Goal: Information Seeking & Learning: Learn about a topic

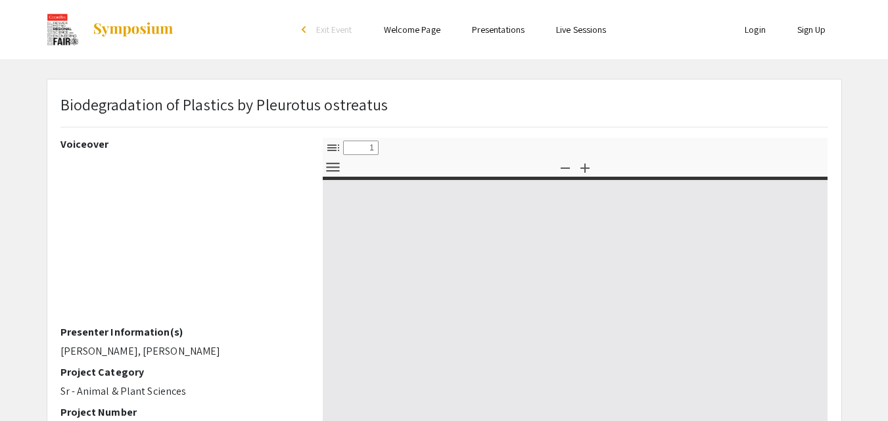
type input "0"
select select "custom"
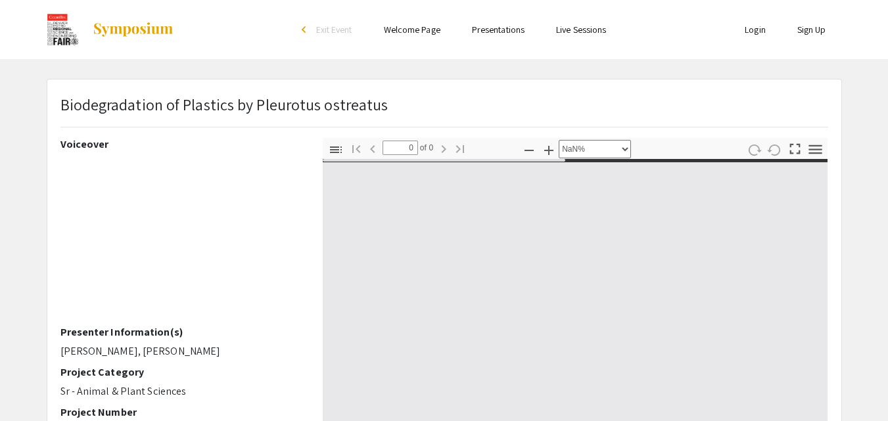
type input "1"
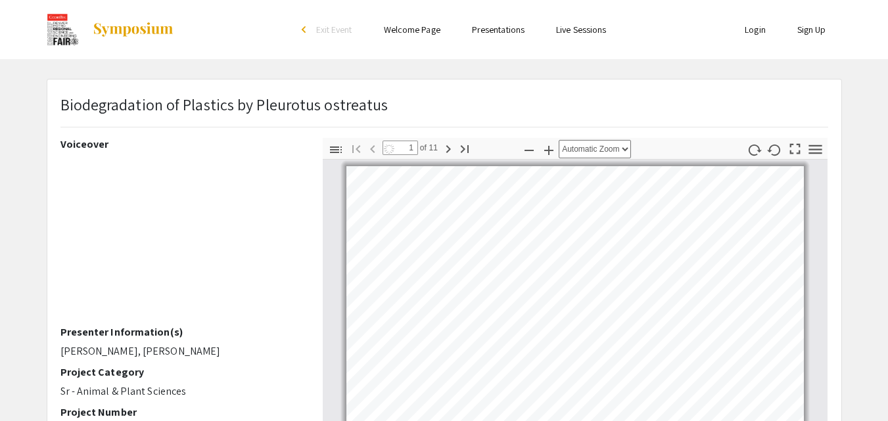
select select "auto"
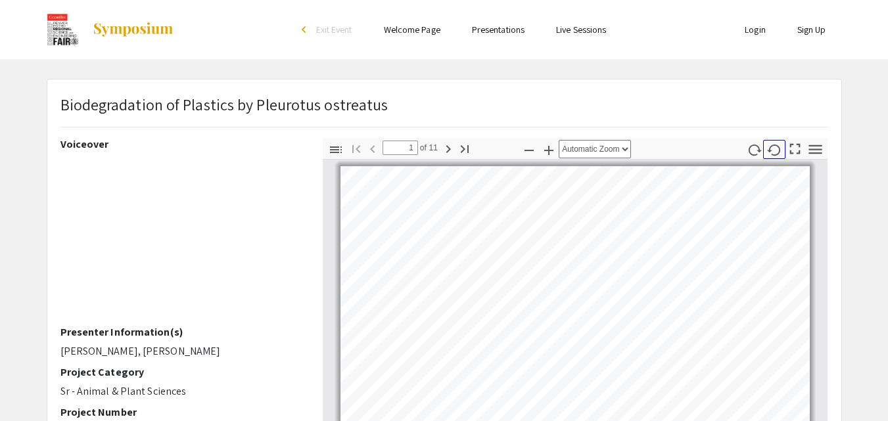
click at [775, 150] on icon "button" at bounding box center [774, 150] width 15 height 15
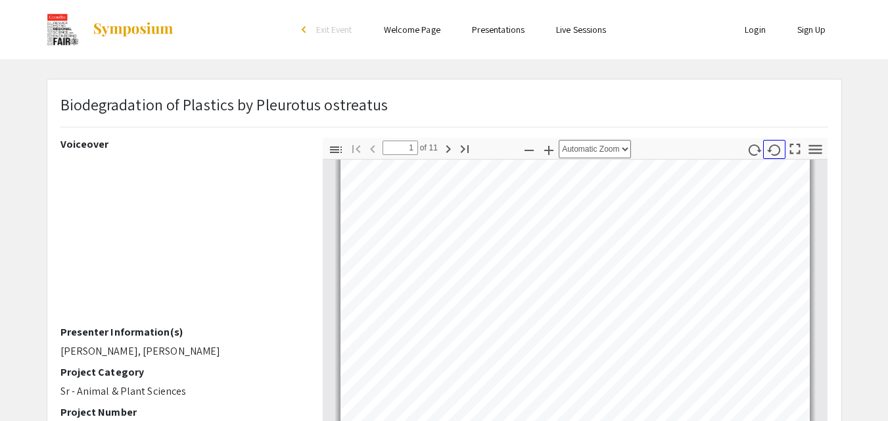
click at [775, 150] on icon "button" at bounding box center [774, 150] width 15 height 15
click at [454, 150] on button "Go to Last Page" at bounding box center [464, 148] width 22 height 19
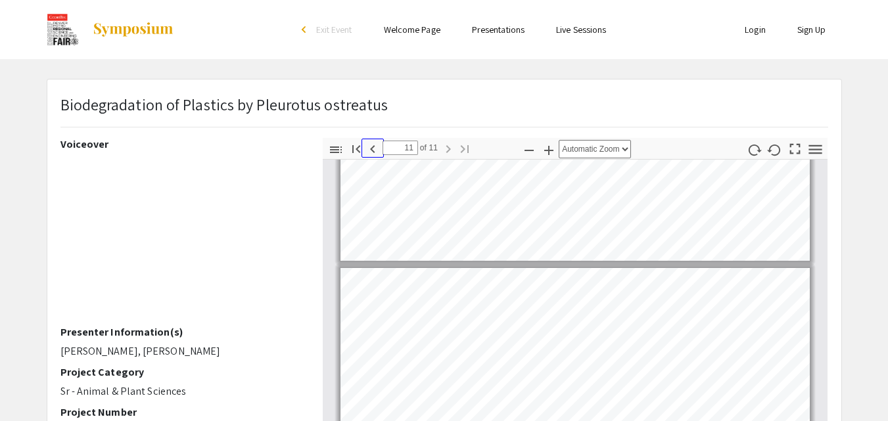
click at [372, 147] on icon "button" at bounding box center [372, 149] width 5 height 8
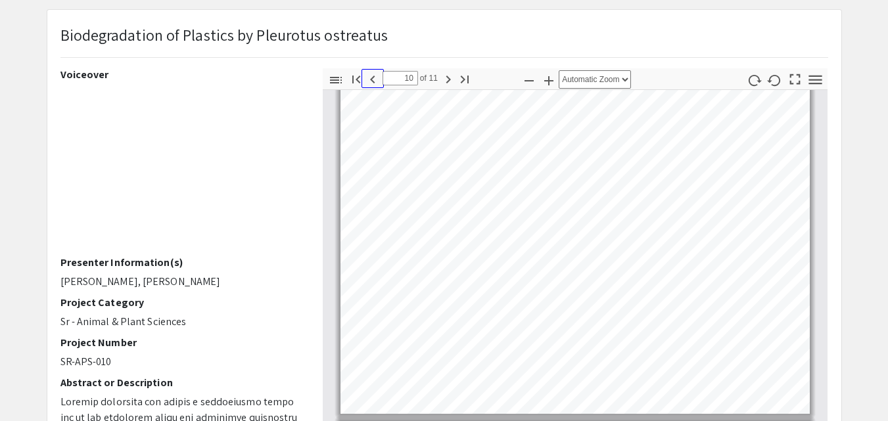
scroll to position [77, 0]
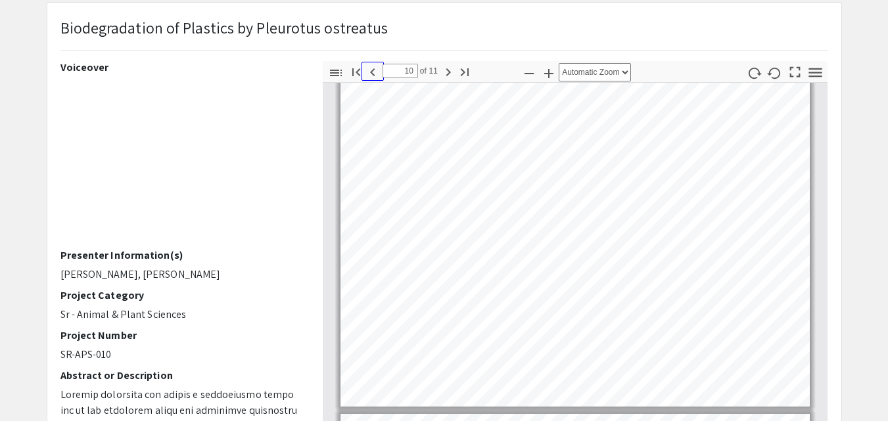
click at [371, 72] on icon "button" at bounding box center [372, 72] width 5 height 8
click at [372, 74] on icon "button" at bounding box center [372, 72] width 5 height 8
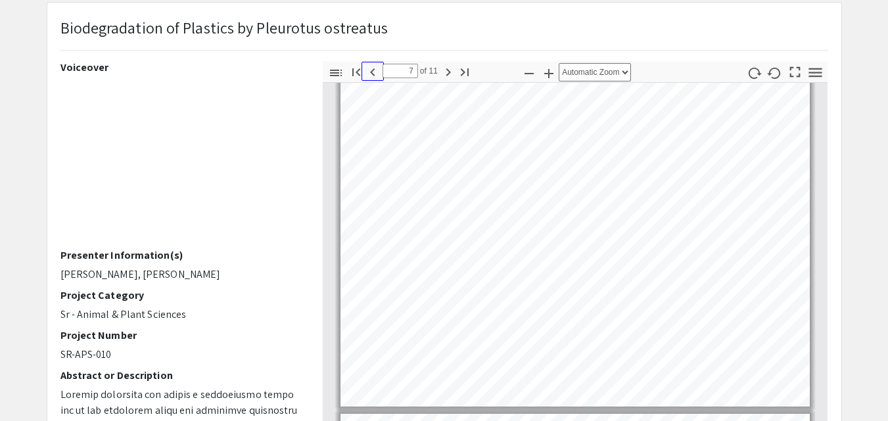
click at [372, 74] on icon "button" at bounding box center [372, 72] width 5 height 8
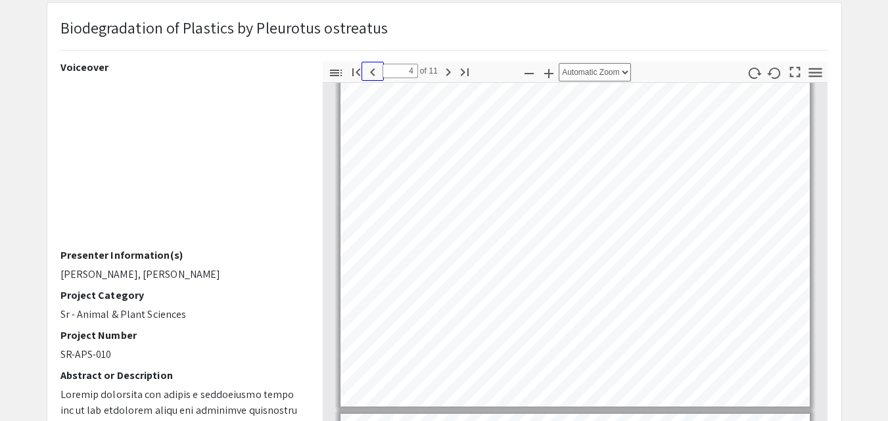
scroll to position [1000, 0]
click at [372, 73] on icon "button" at bounding box center [372, 72] width 5 height 8
type input "2"
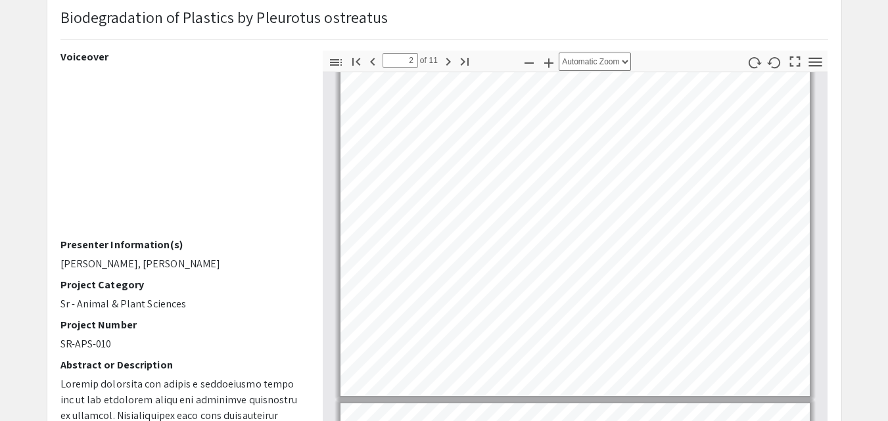
scroll to position [338, 0]
drag, startPoint x: 332, startPoint y: 249, endPoint x: 307, endPoint y: 304, distance: 60.6
click at [307, 304] on div "Voiceover Presenter Information(s) [PERSON_NAME], [PERSON_NAME] Project Categor…" at bounding box center [182, 281] width 262 height 460
